Goal: Find specific page/section: Find specific page/section

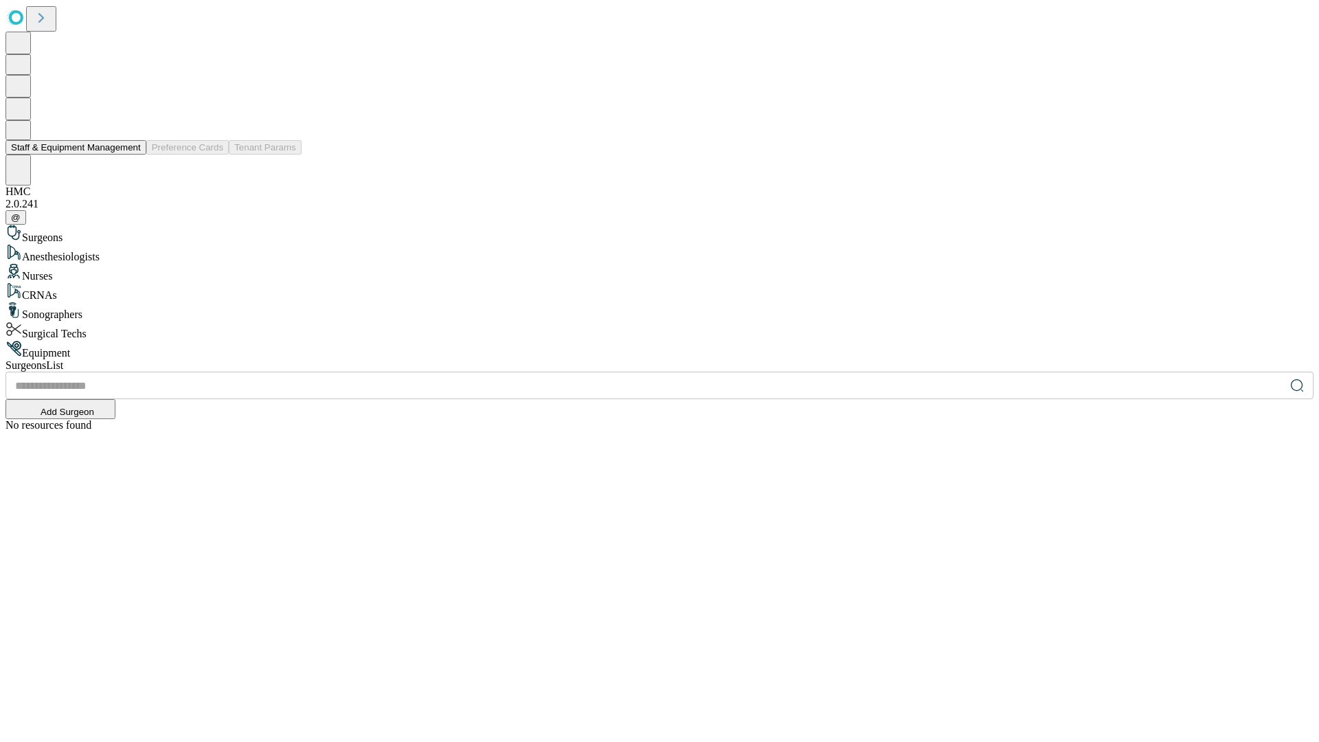
click at [131, 155] on button "Staff & Equipment Management" at bounding box center [75, 147] width 141 height 14
